Goal: Task Accomplishment & Management: Use online tool/utility

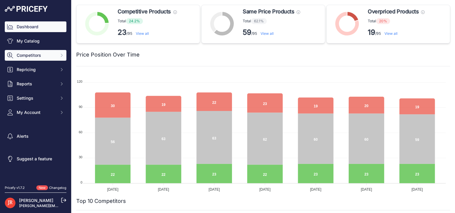
click at [57, 55] on button "Competitors" at bounding box center [36, 55] width 62 height 11
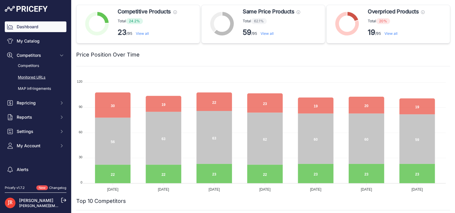
click at [38, 78] on link "Monitored URLs" at bounding box center [36, 77] width 62 height 10
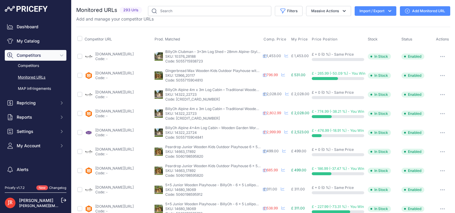
click at [369, 13] on button "Import / Export" at bounding box center [375, 11] width 42 height 10
click at [368, 35] on div "Export" at bounding box center [375, 34] width 48 height 11
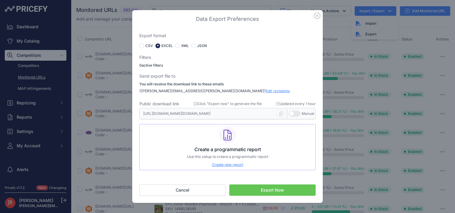
click at [259, 191] on button "Export Now" at bounding box center [272, 190] width 86 height 11
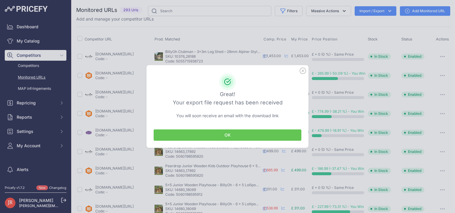
click at [217, 138] on button "OK" at bounding box center [228, 134] width 148 height 11
